Goal: Transaction & Acquisition: Book appointment/travel/reservation

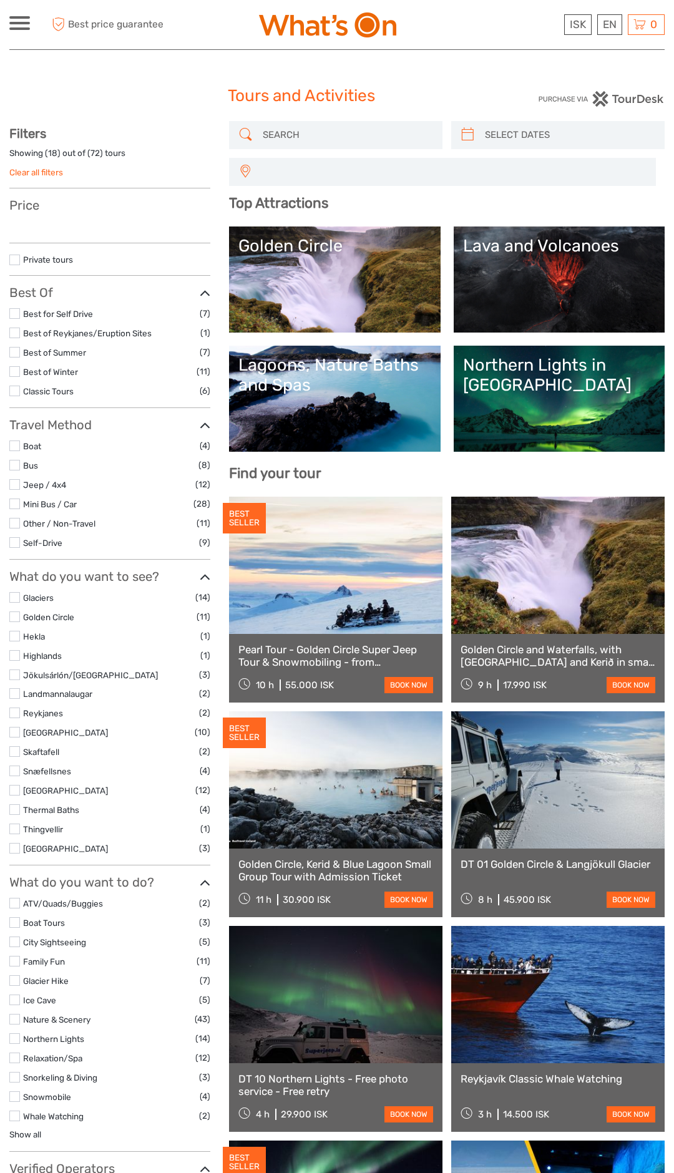
select select
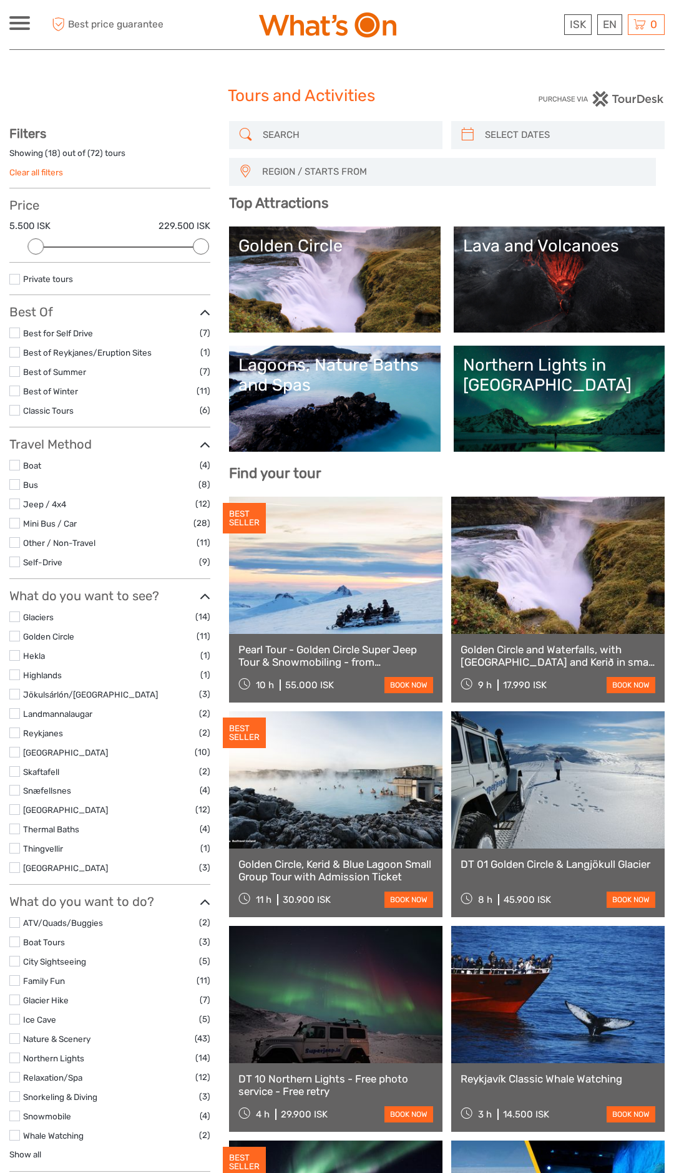
click at [564, 286] on link "Lava and Volcanoes" at bounding box center [559, 279] width 192 height 87
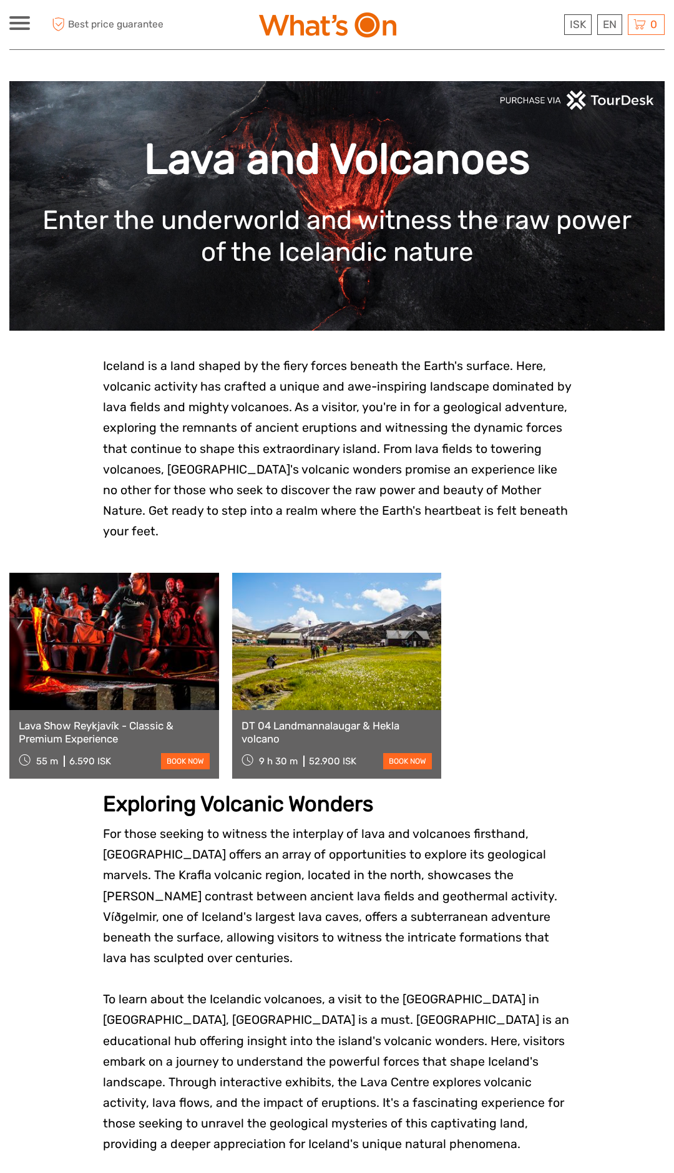
click at [513, 427] on span "Iceland is a land shaped by the fiery forces beneath the Earth's surface. Here,…" at bounding box center [337, 449] width 468 height 180
click at [384, 673] on link at bounding box center [337, 641] width 210 height 137
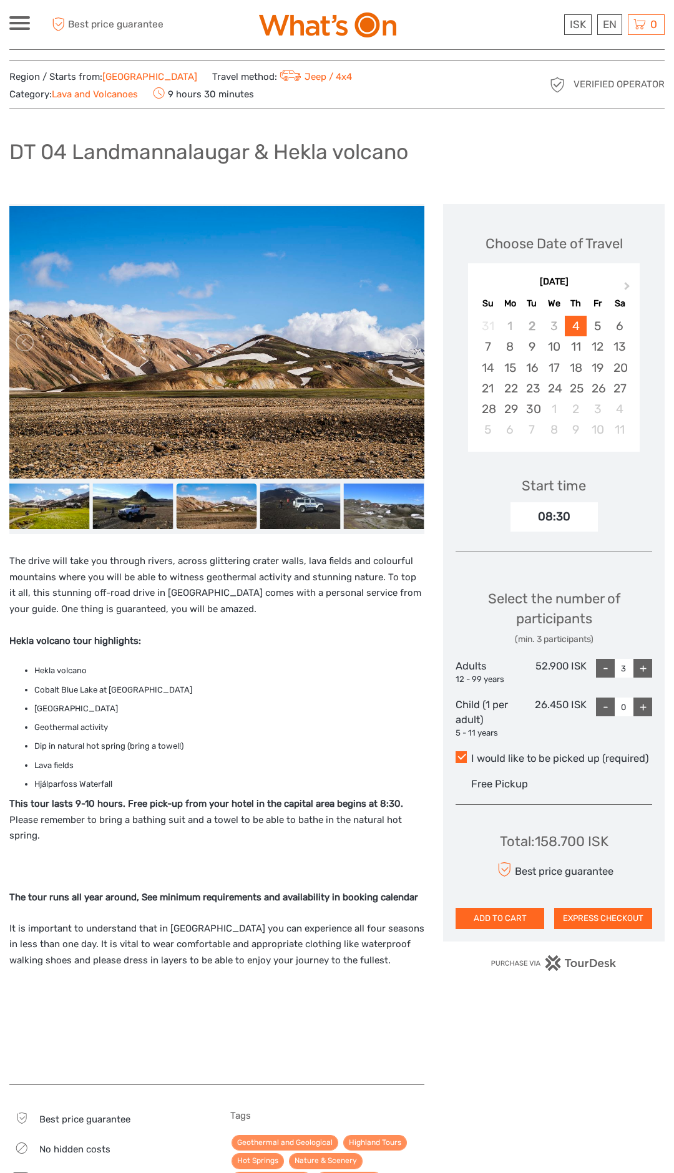
scroll to position [26, 0]
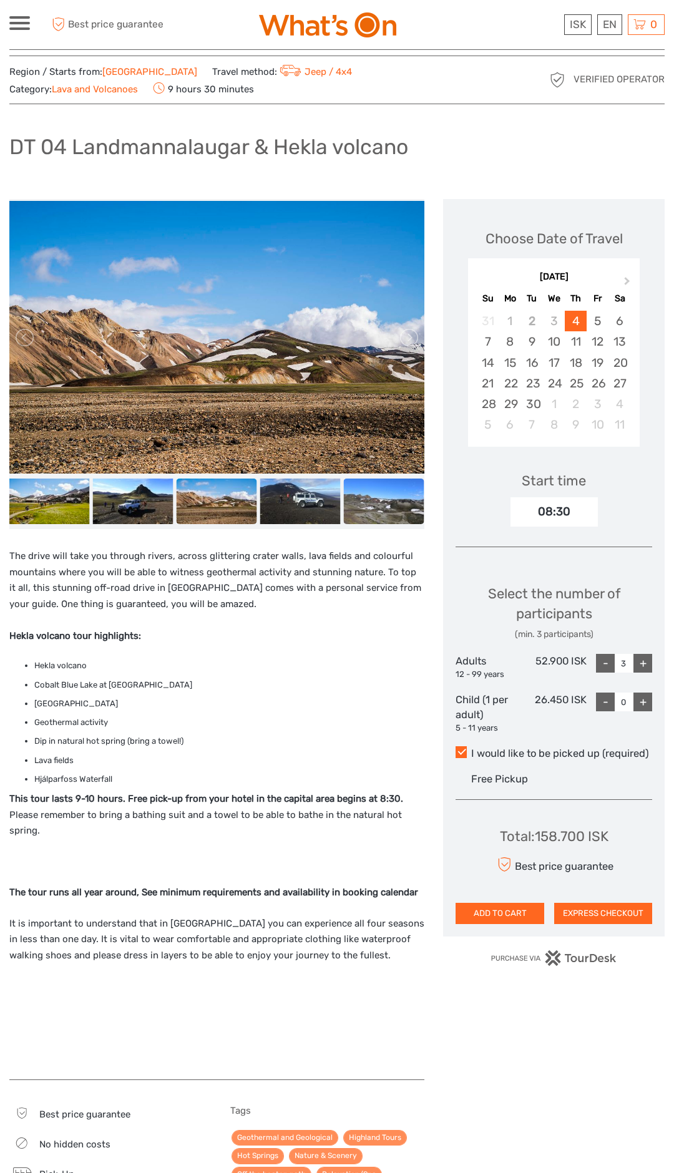
click at [381, 493] on img at bounding box center [384, 502] width 80 height 46
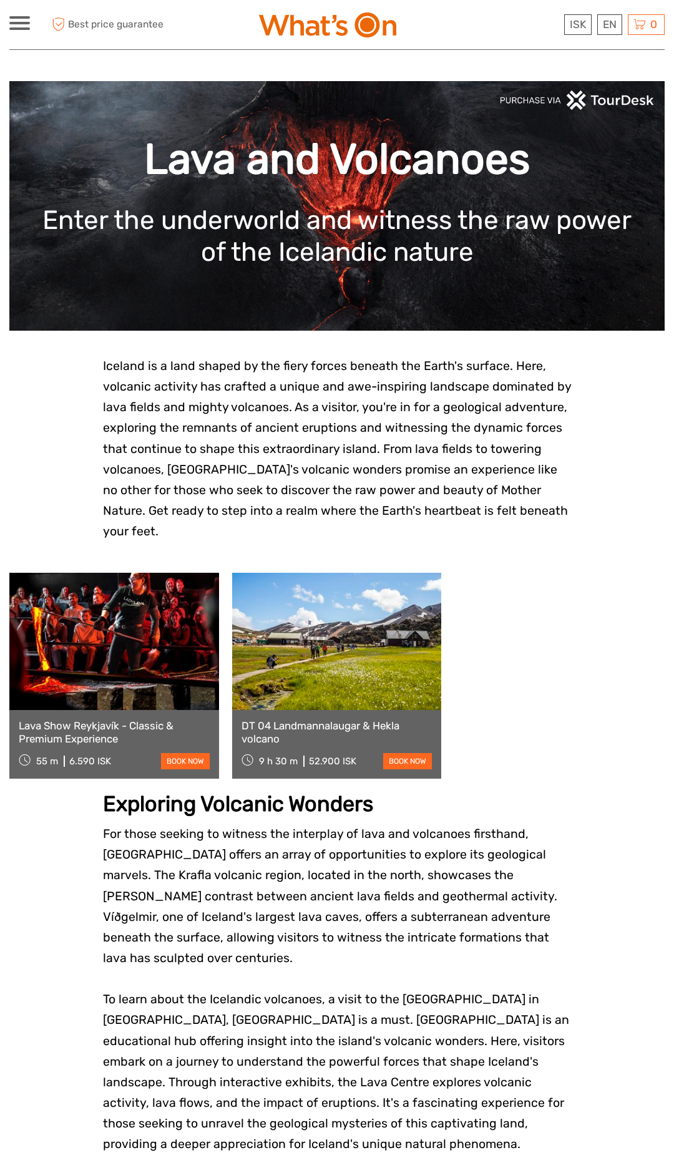
click at [19, 27] on span at bounding box center [19, 28] width 21 height 2
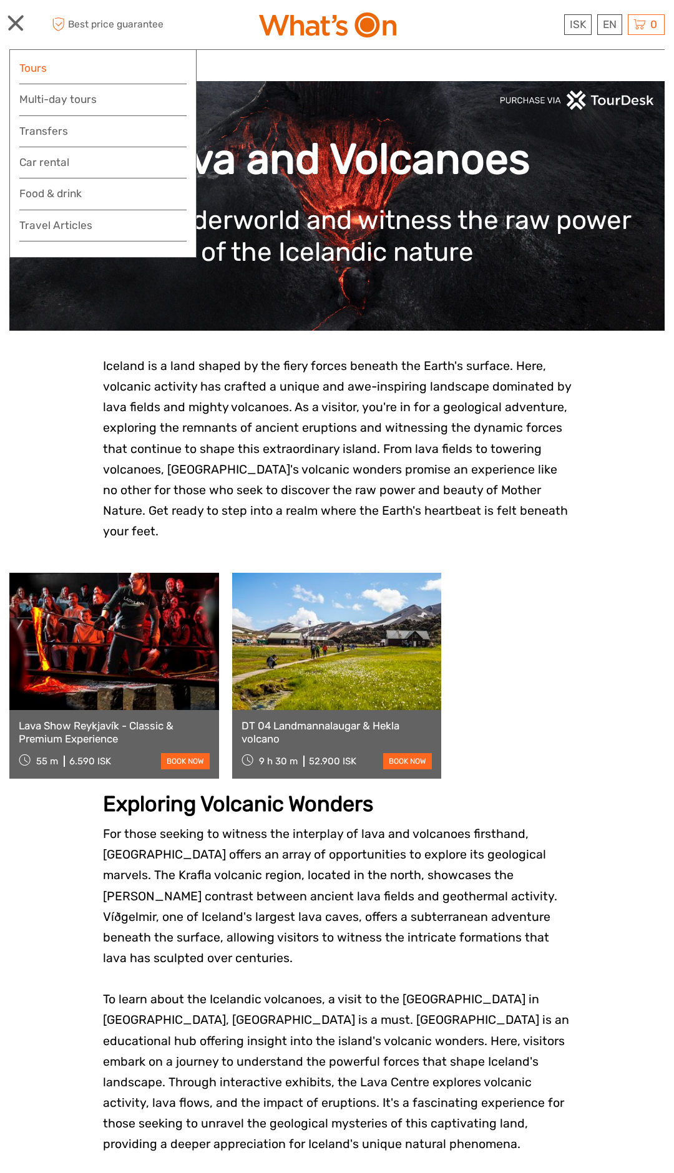
click at [57, 69] on link "Tours" at bounding box center [102, 68] width 167 height 18
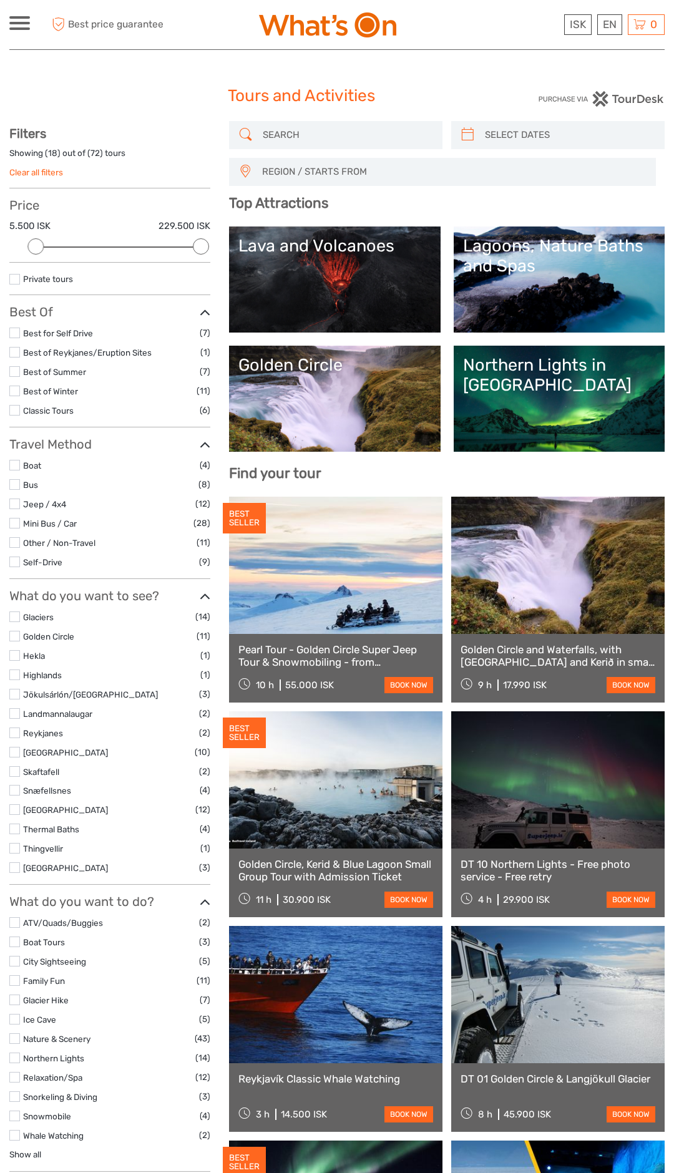
select select
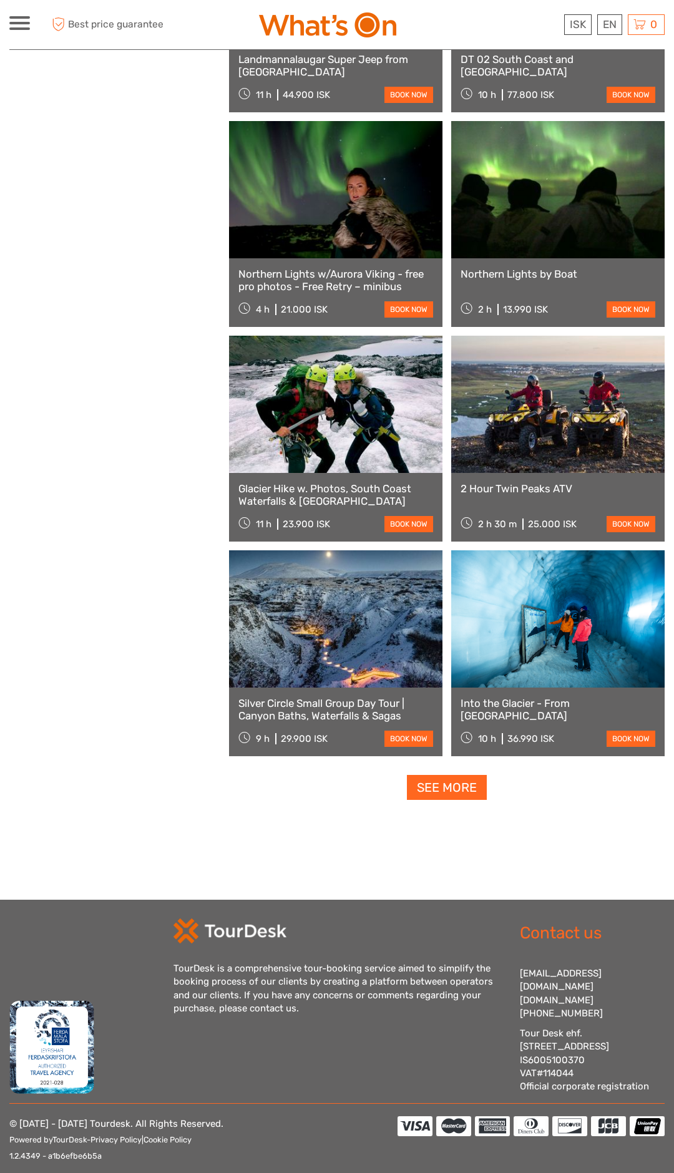
scroll to position [1667, 0]
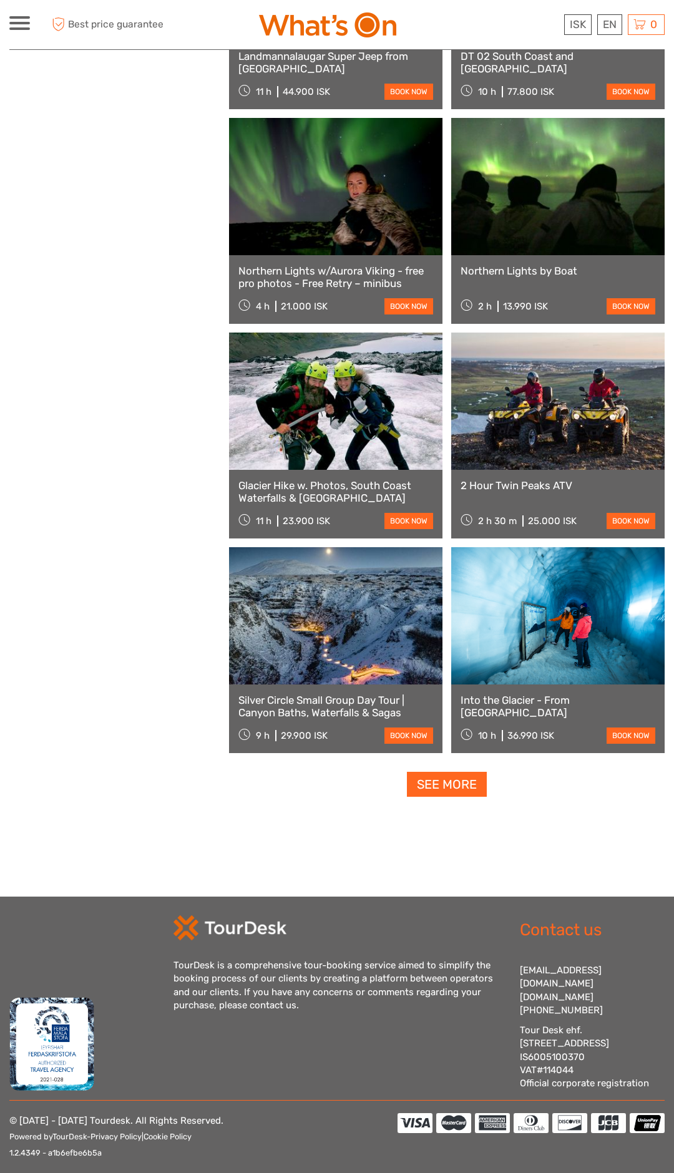
click at [464, 789] on link "See more" at bounding box center [447, 785] width 80 height 26
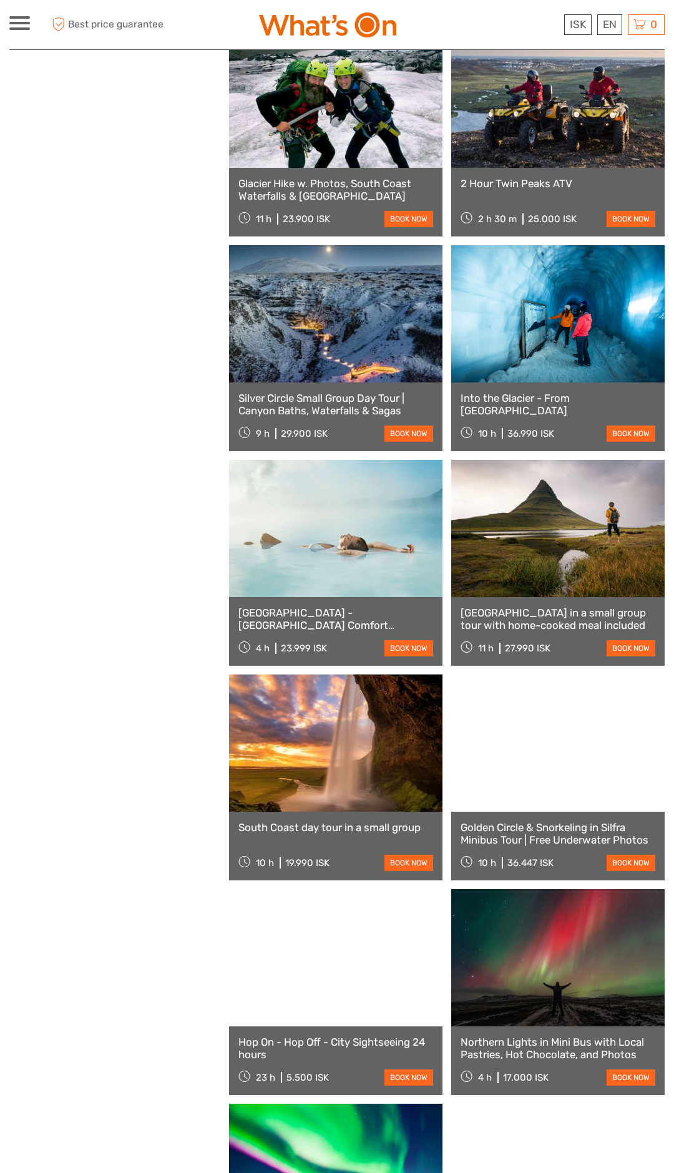
scroll to position [1643, 0]
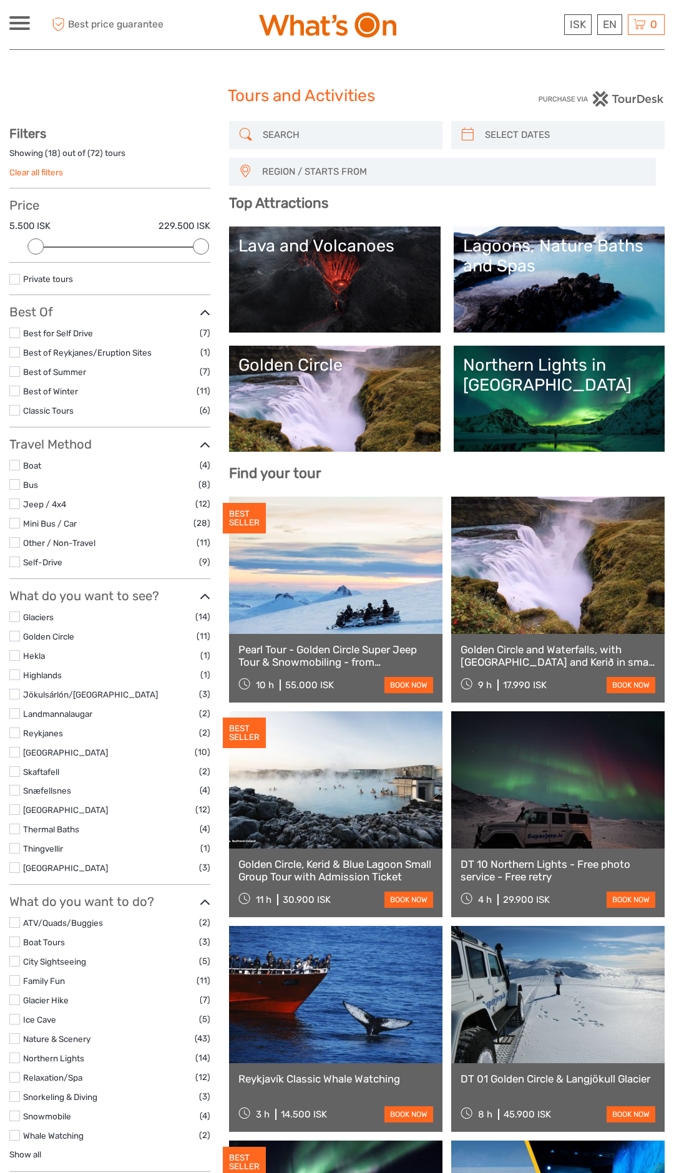
select select
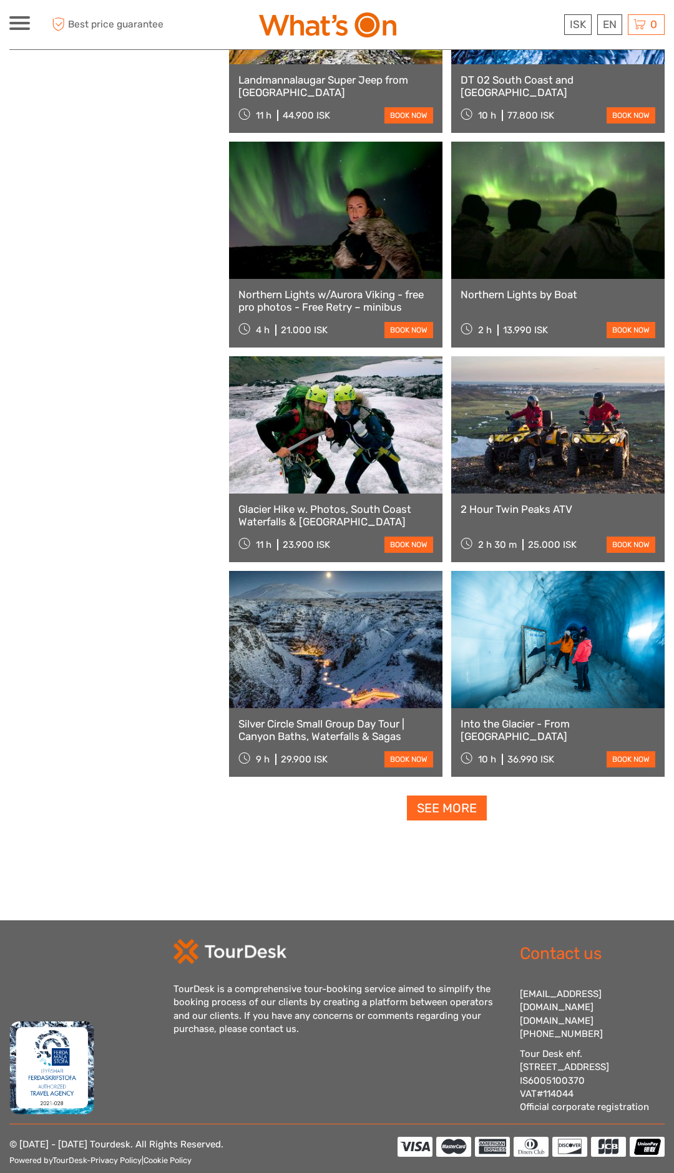
scroll to position [1643, 0]
click at [461, 812] on link "See more" at bounding box center [447, 809] width 80 height 26
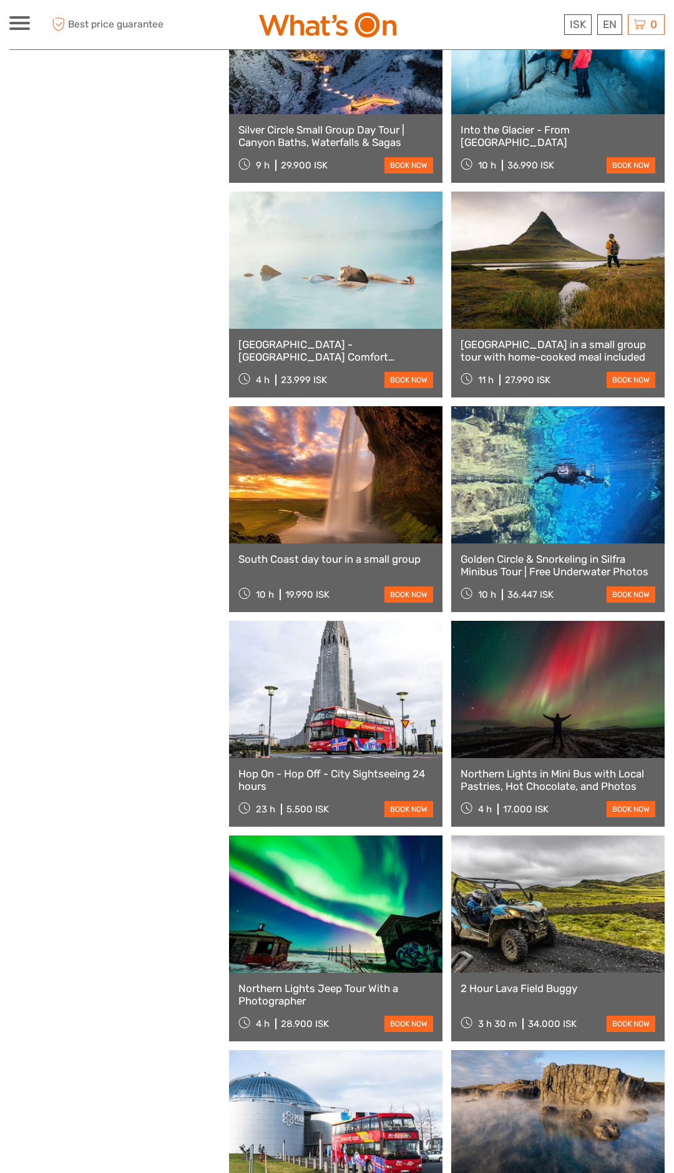
scroll to position [1935, 0]
click at [372, 487] on link at bounding box center [335, 474] width 213 height 137
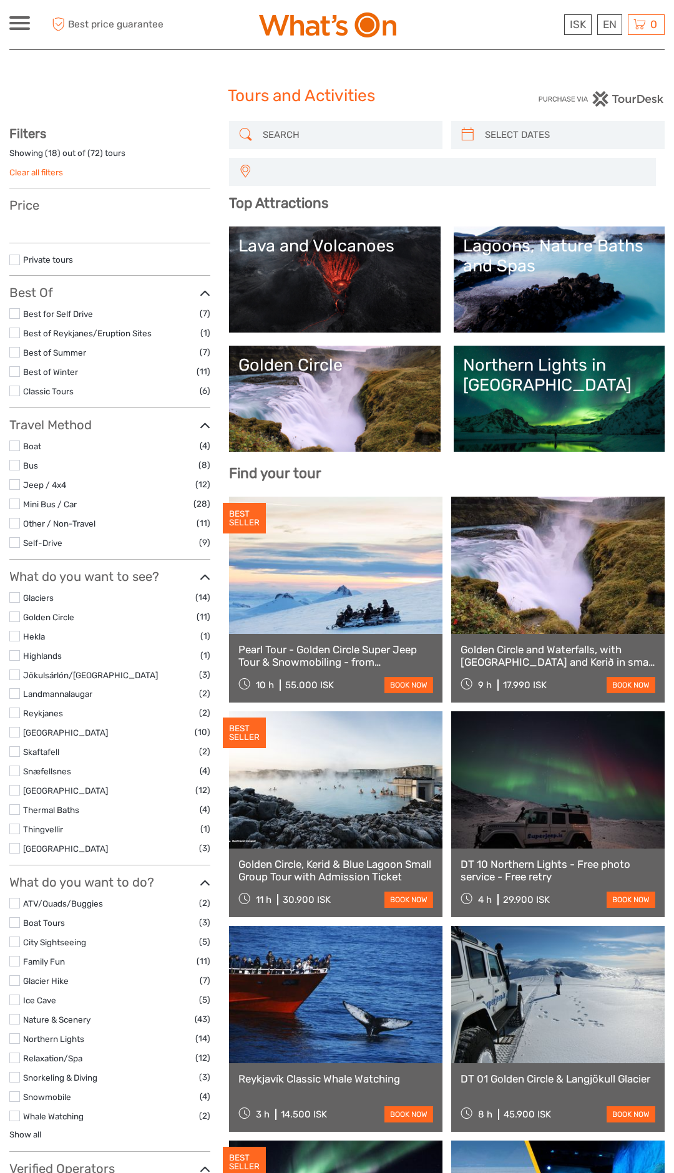
select select
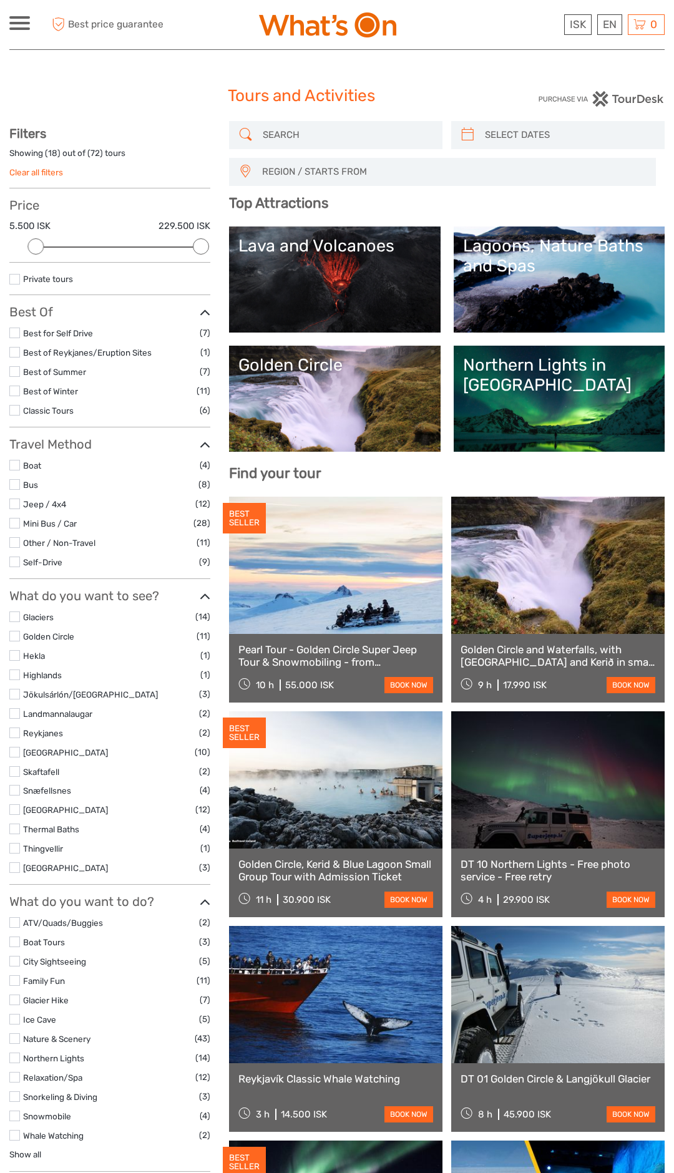
scroll to position [1681, 0]
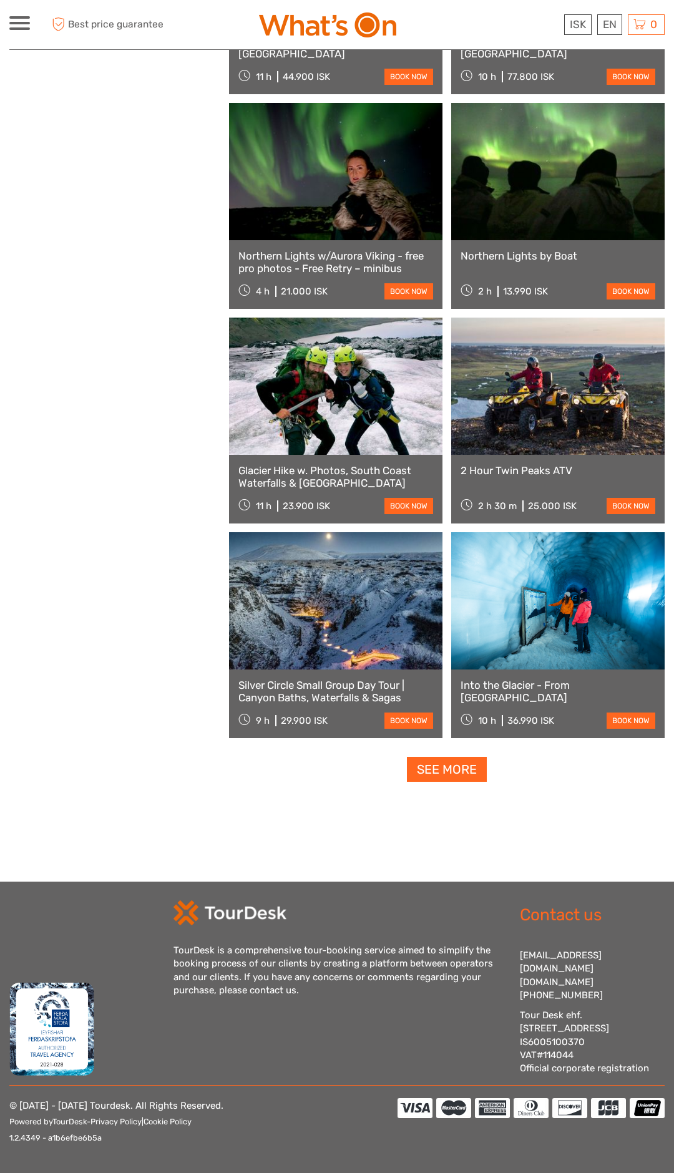
click at [445, 772] on link "See more" at bounding box center [447, 770] width 80 height 26
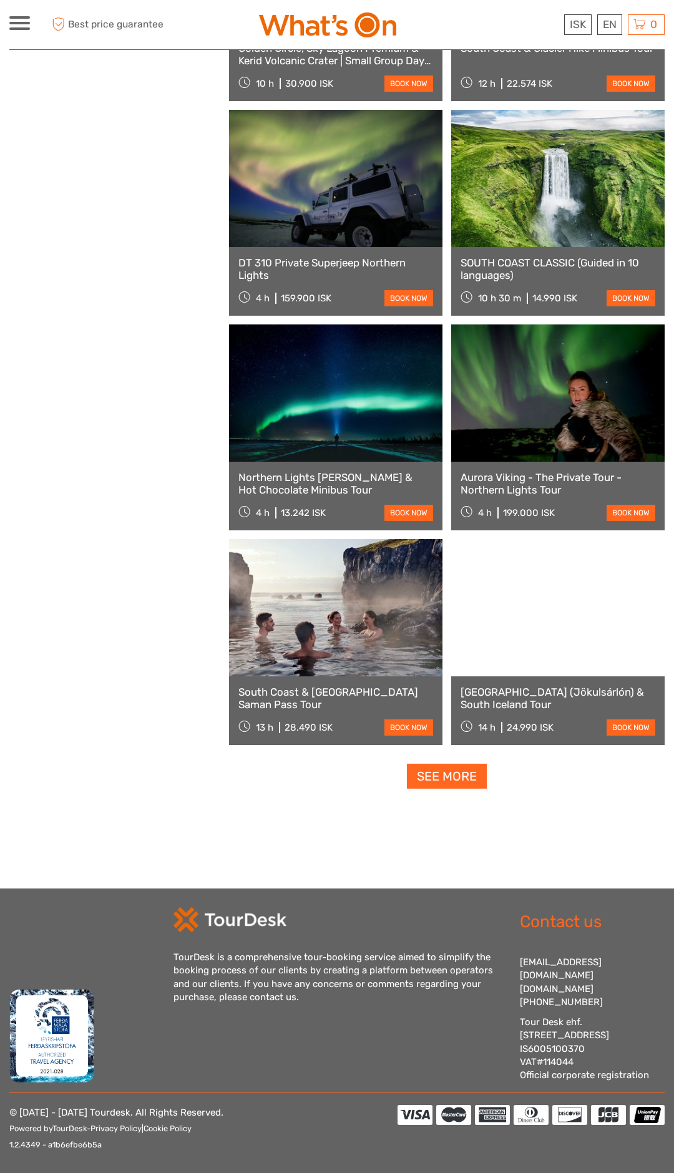
scroll to position [3305, 0]
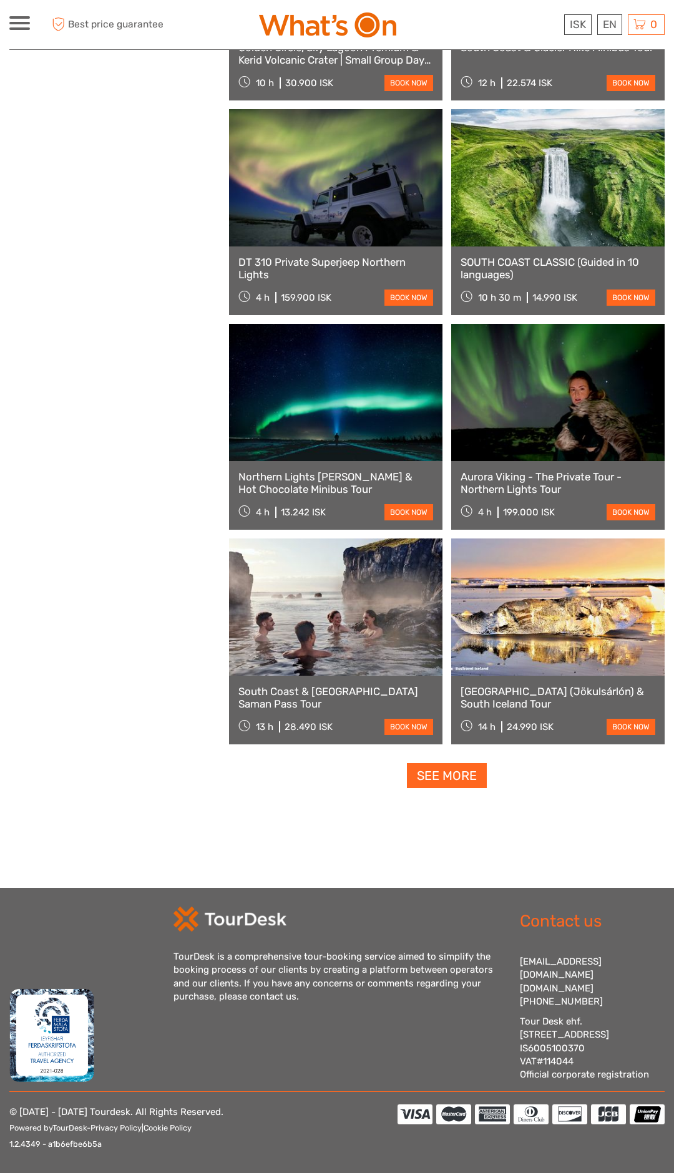
click at [444, 779] on link "See more" at bounding box center [447, 776] width 80 height 26
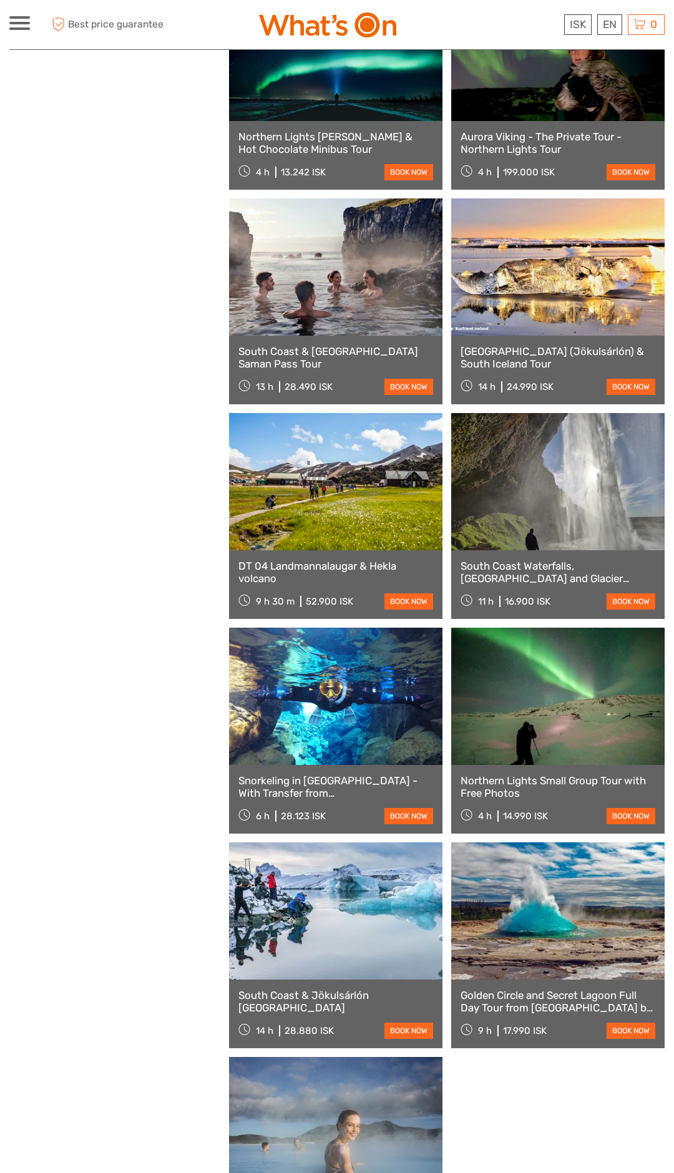
scroll to position [3646, 0]
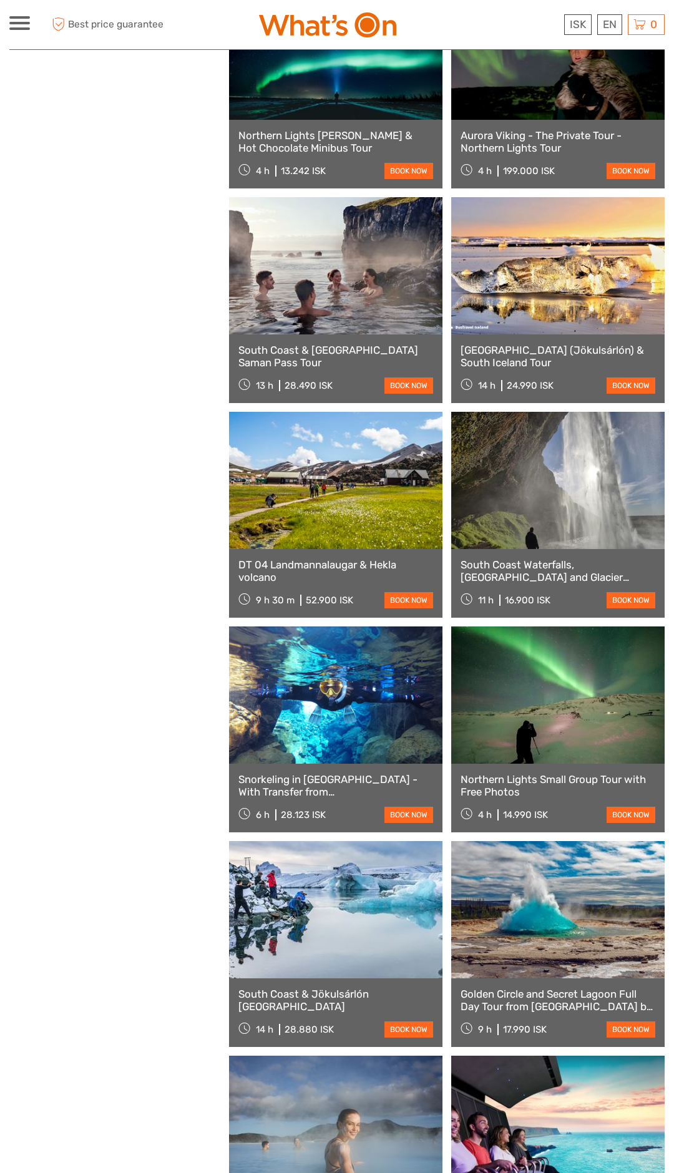
click at [570, 529] on link at bounding box center [557, 480] width 213 height 137
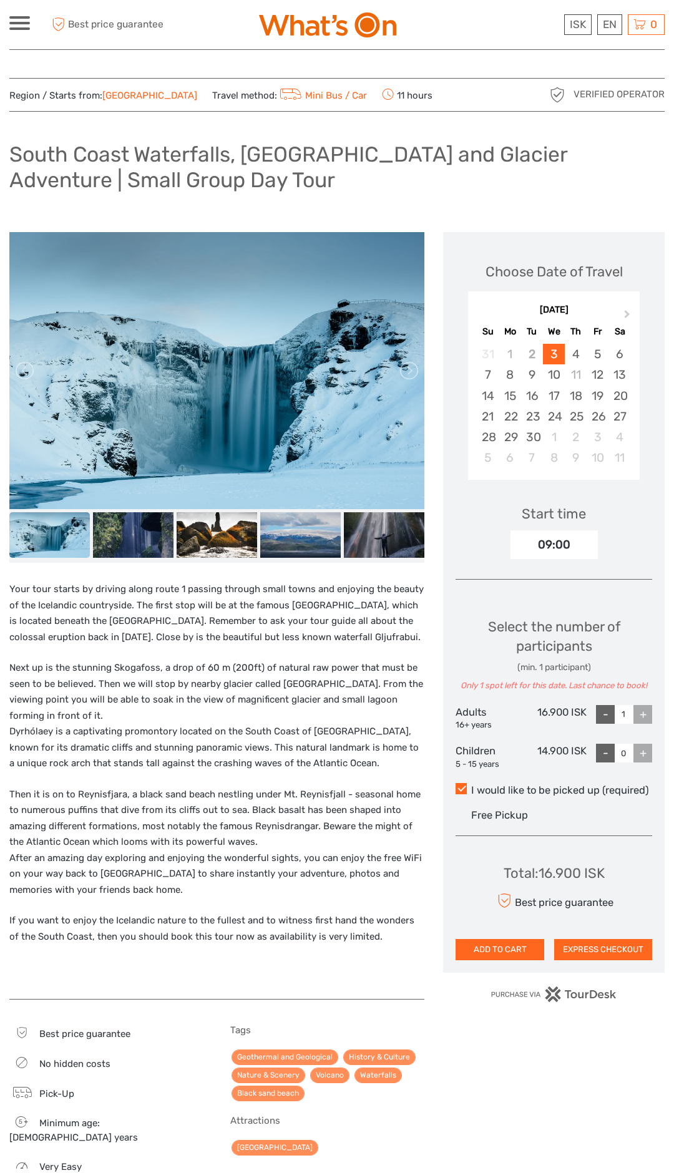
scroll to position [4, 0]
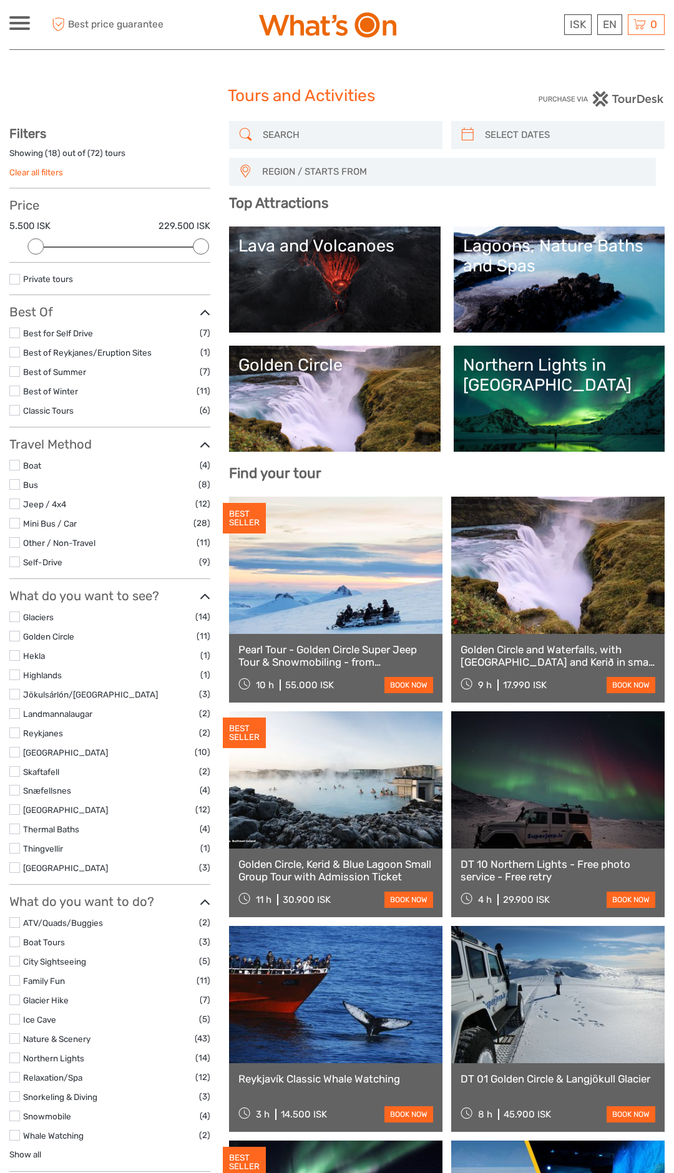
select select
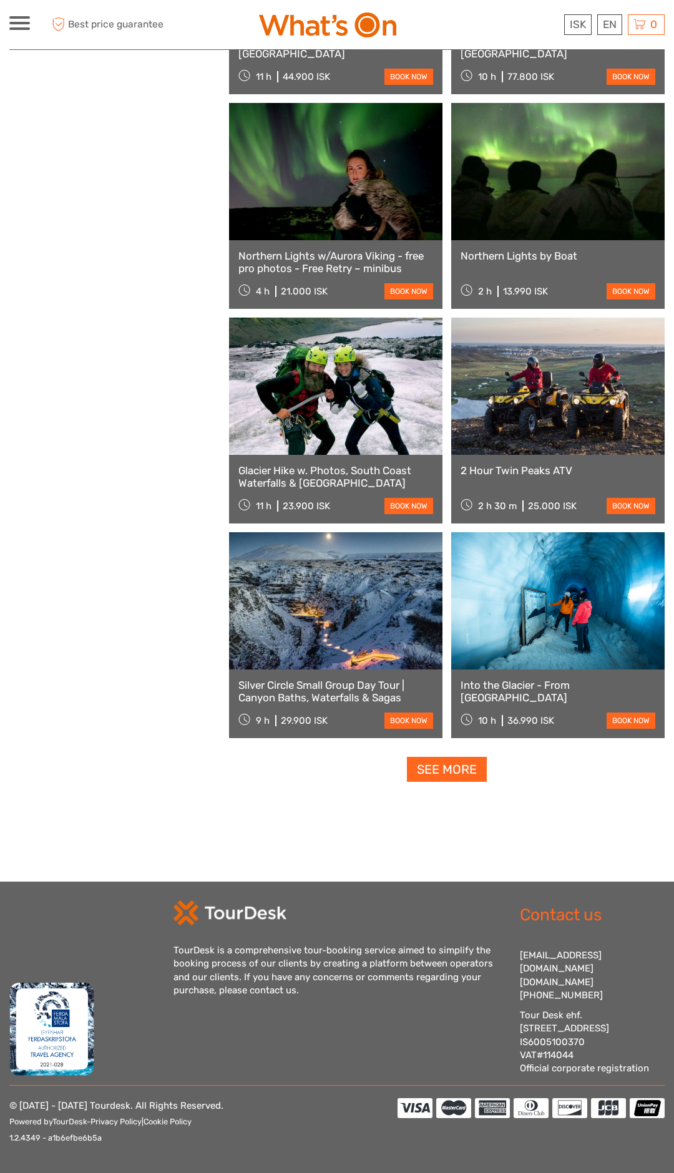
scroll to position [1681, 0]
click at [455, 771] on link "See more" at bounding box center [447, 770] width 80 height 26
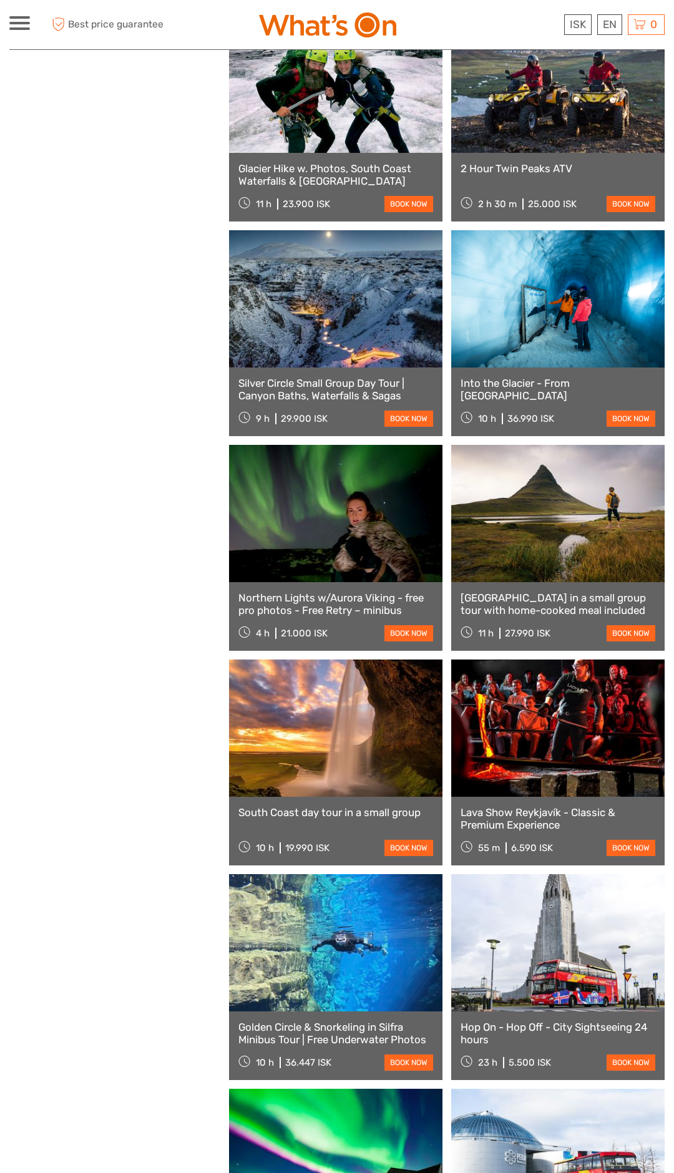
scroll to position [1643, 0]
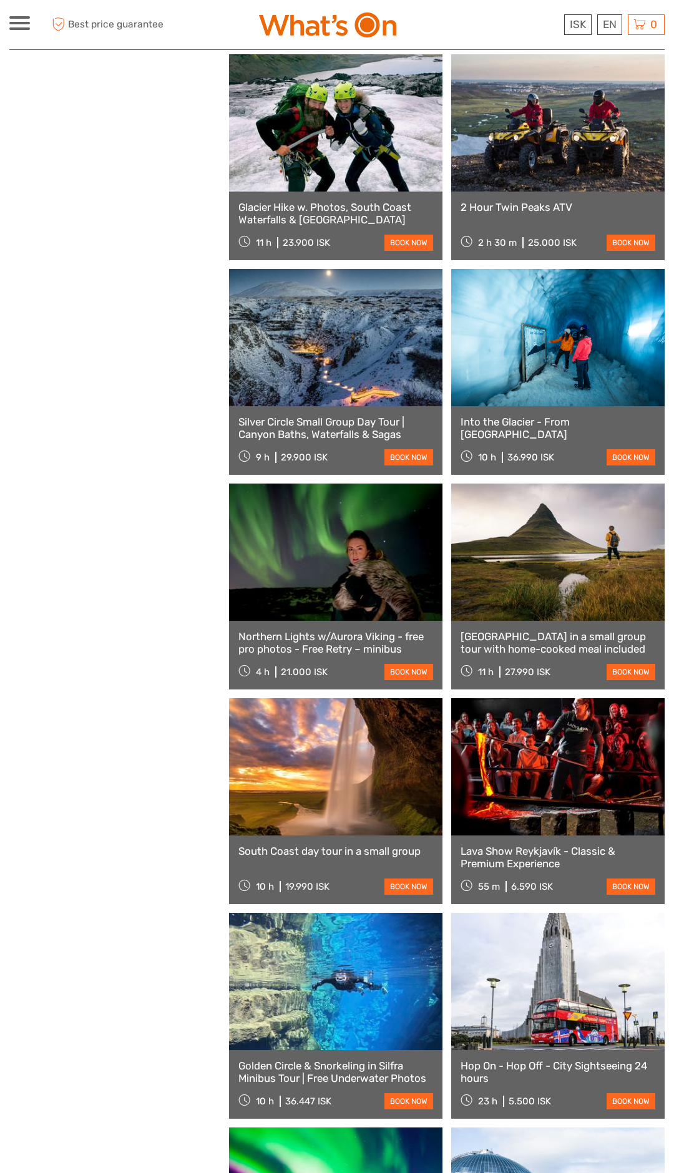
click at [346, 807] on link at bounding box center [335, 766] width 213 height 137
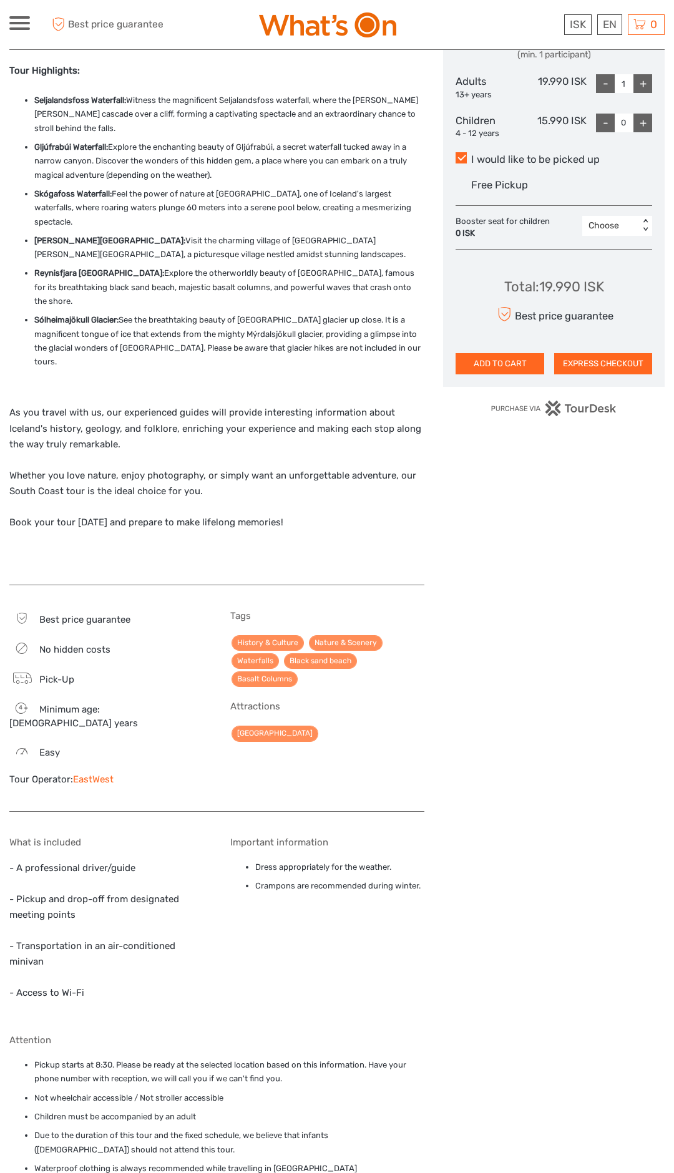
scroll to position [590, 0]
click at [478, 831] on div "Choose Date of Travel Next Month [DATE] Su Mo Tu We Th Fr Sa 31 1 2 3 4 5 6 7 8…" at bounding box center [553, 413] width 221 height 1587
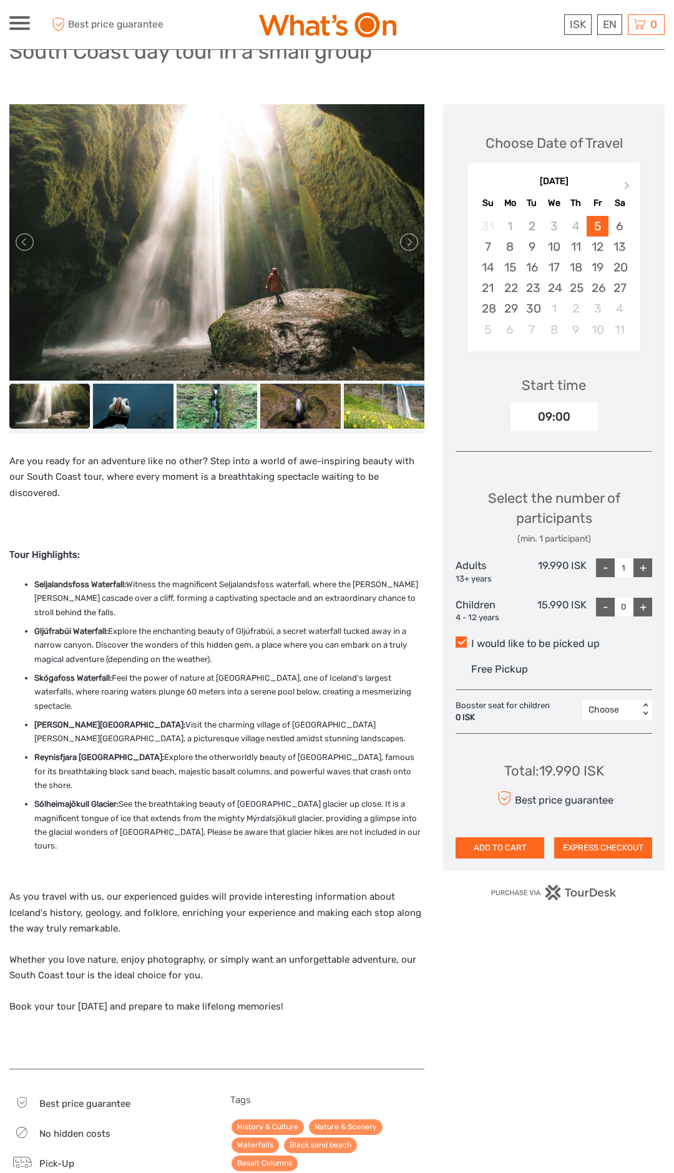
scroll to position [0, 0]
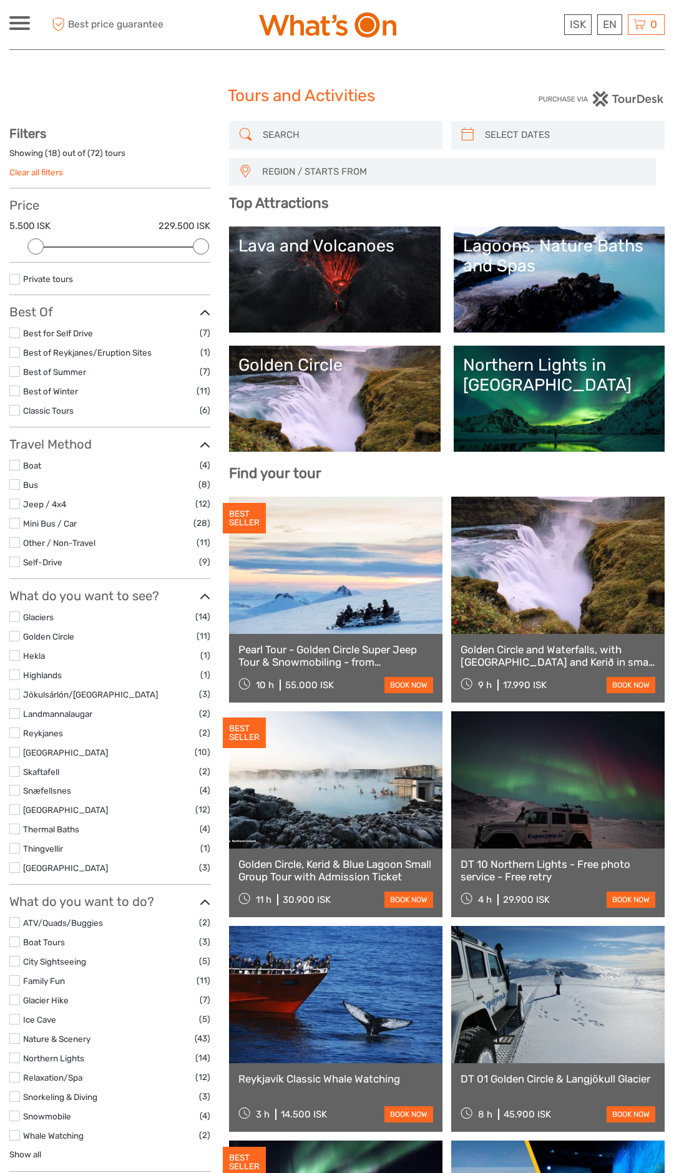
select select
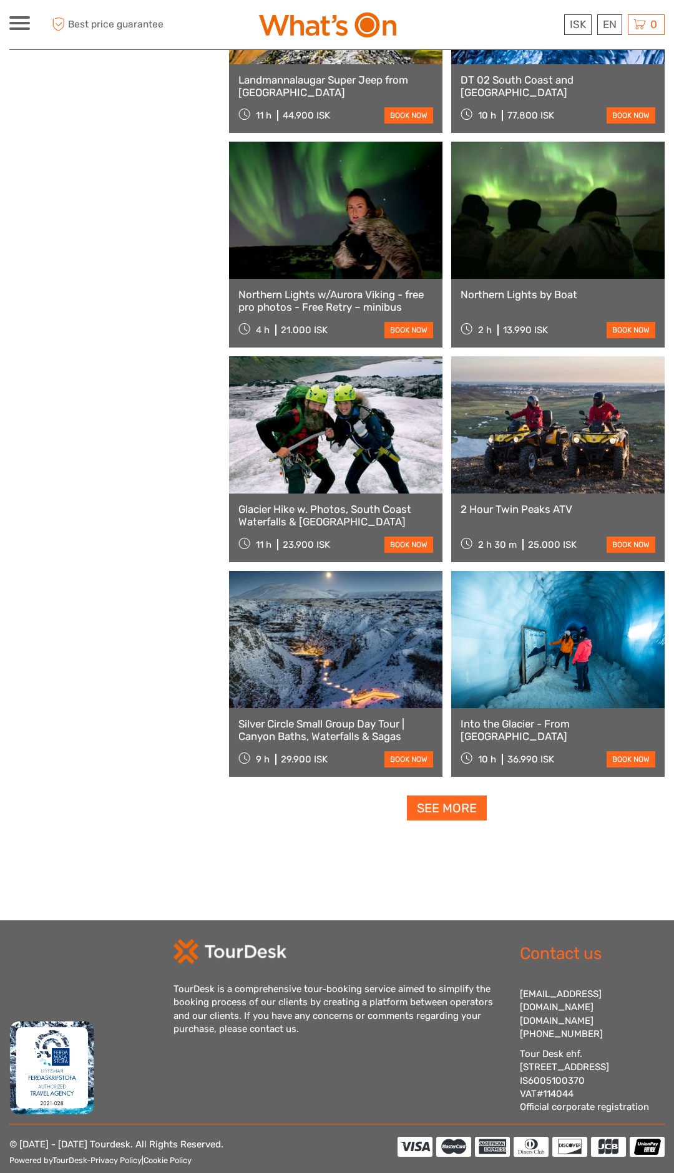
scroll to position [1643, 0]
